Goal: Communication & Community: Ask a question

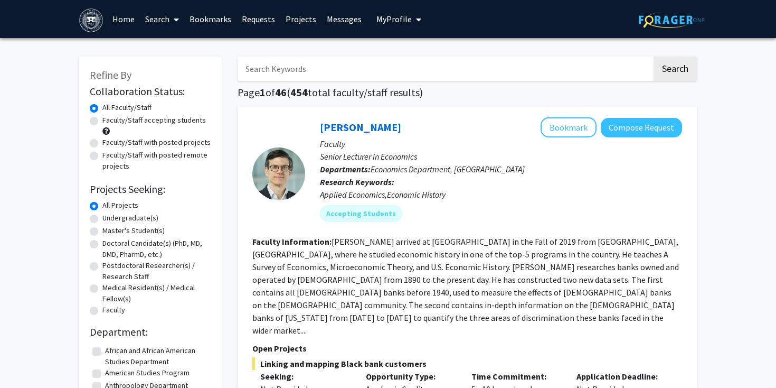
click at [152, 124] on label "Faculty/Staff accepting students" at bounding box center [154, 120] width 104 height 11
click at [109, 121] on input "Faculty/Staff accepting students" at bounding box center [105, 118] width 7 height 7
radio input "true"
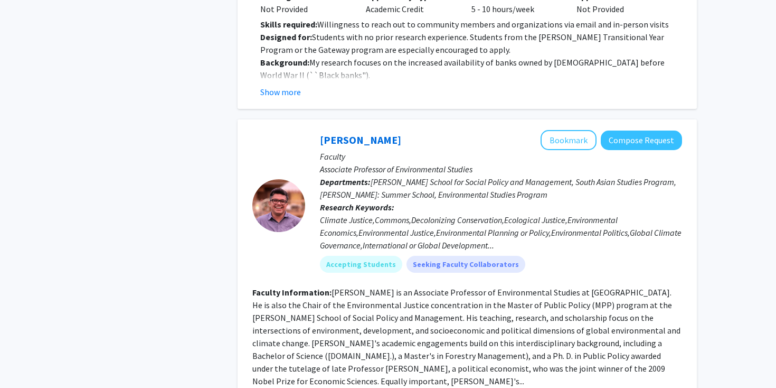
scroll to position [1038, 0]
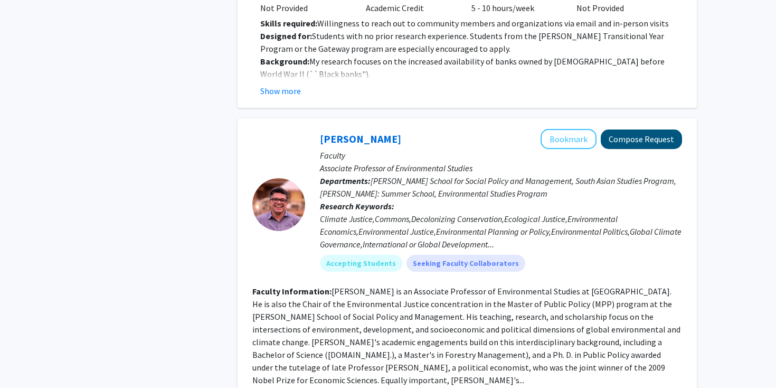
click at [632, 130] on button "Compose Request" at bounding box center [641, 139] width 81 height 20
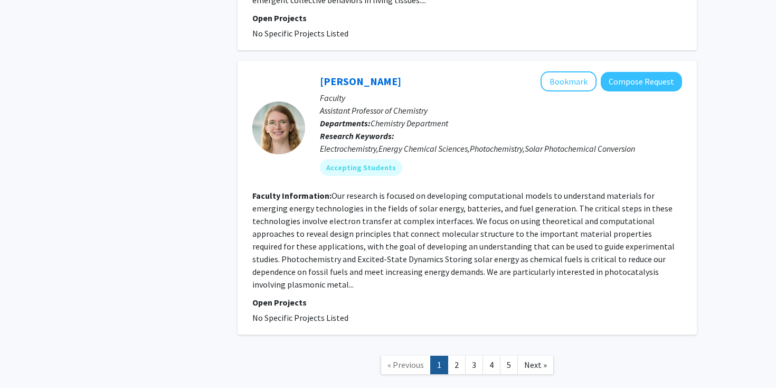
scroll to position [3205, 0]
click at [460, 354] on link "2" at bounding box center [457, 363] width 18 height 18
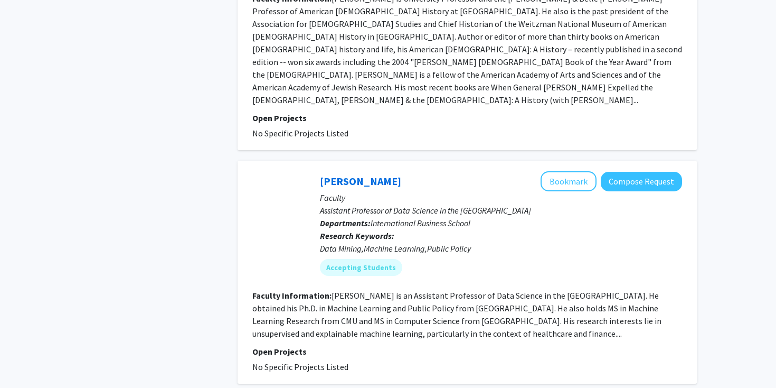
scroll to position [2490, 0]
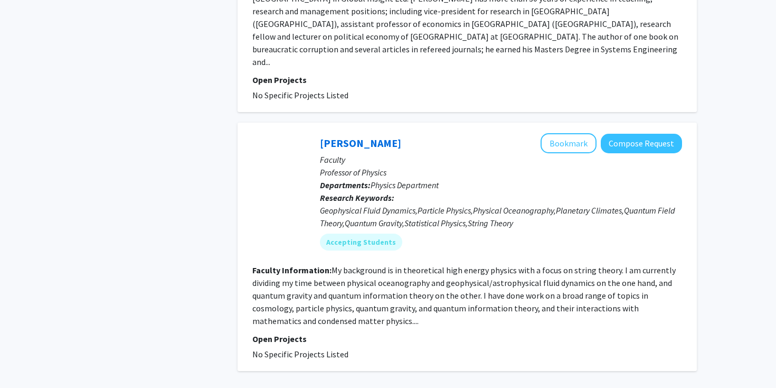
scroll to position [2592, 0]
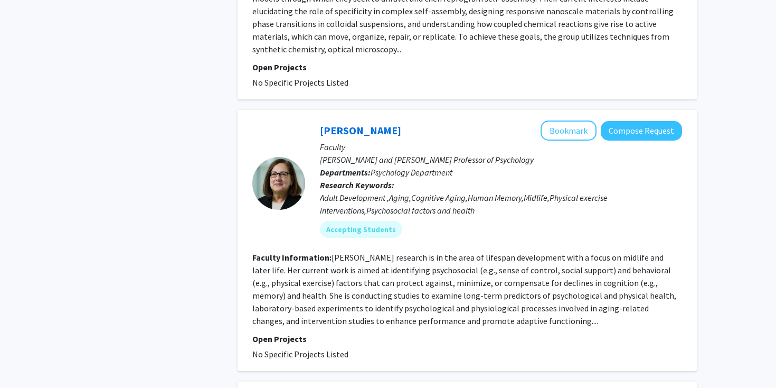
scroll to position [1045, 0]
click at [640, 120] on button "Compose Request" at bounding box center [641, 130] width 81 height 20
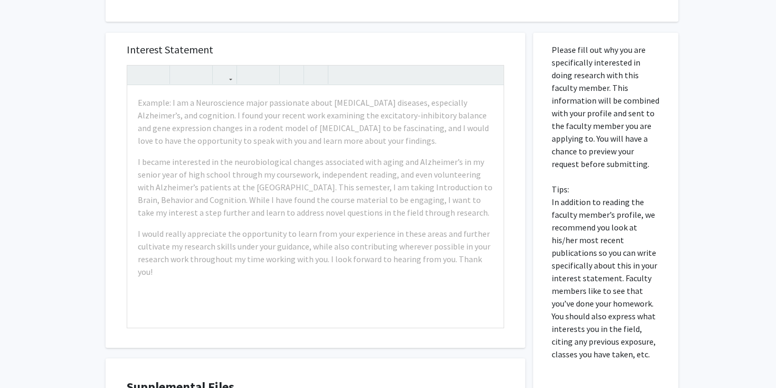
scroll to position [284, 0]
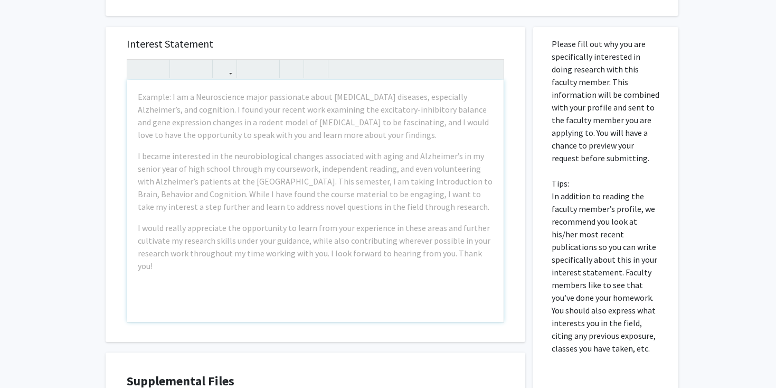
click at [65, 164] on div "All Requests Request for [PERSON_NAME] Request for [PERSON_NAME] Departments: P…" at bounding box center [388, 136] width 776 height 764
